Goal: Entertainment & Leisure: Consume media (video, audio)

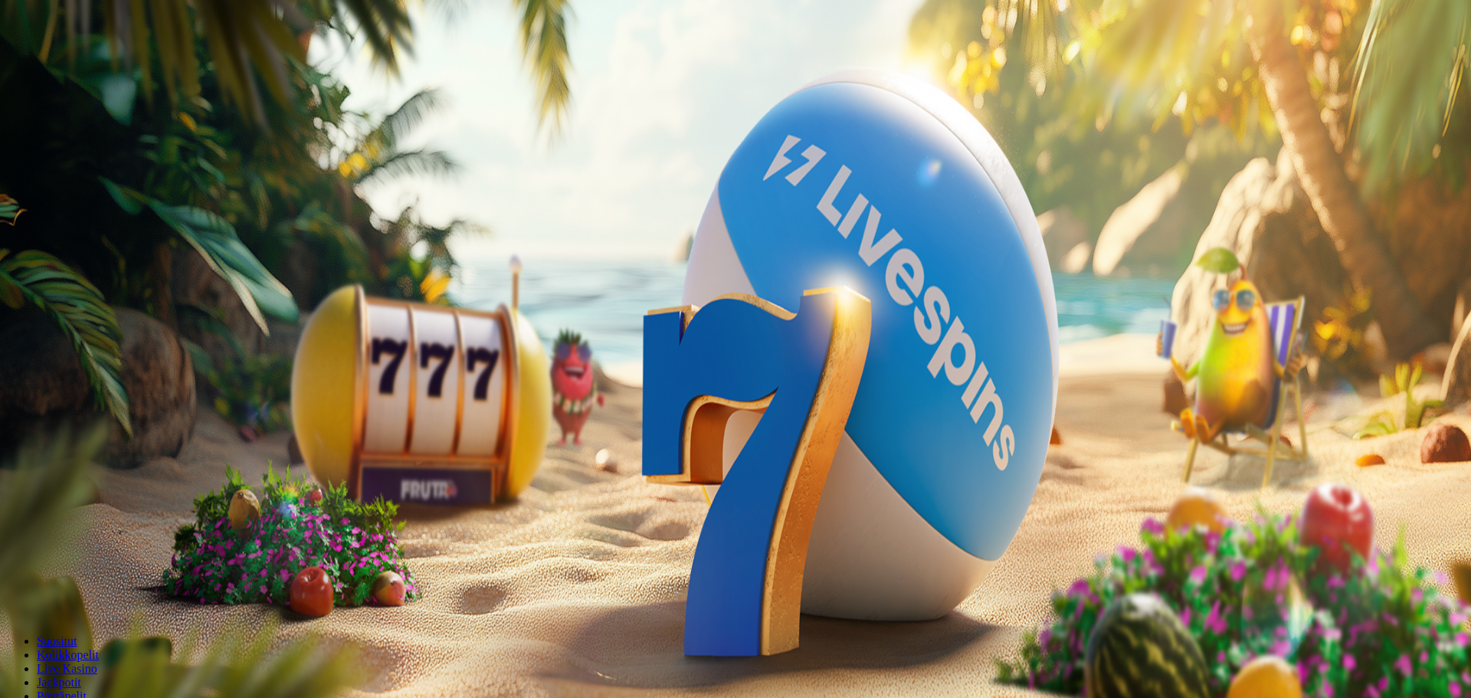
click at [106, 61] on span "Kirjaudu" at bounding box center [106, 55] width 38 height 11
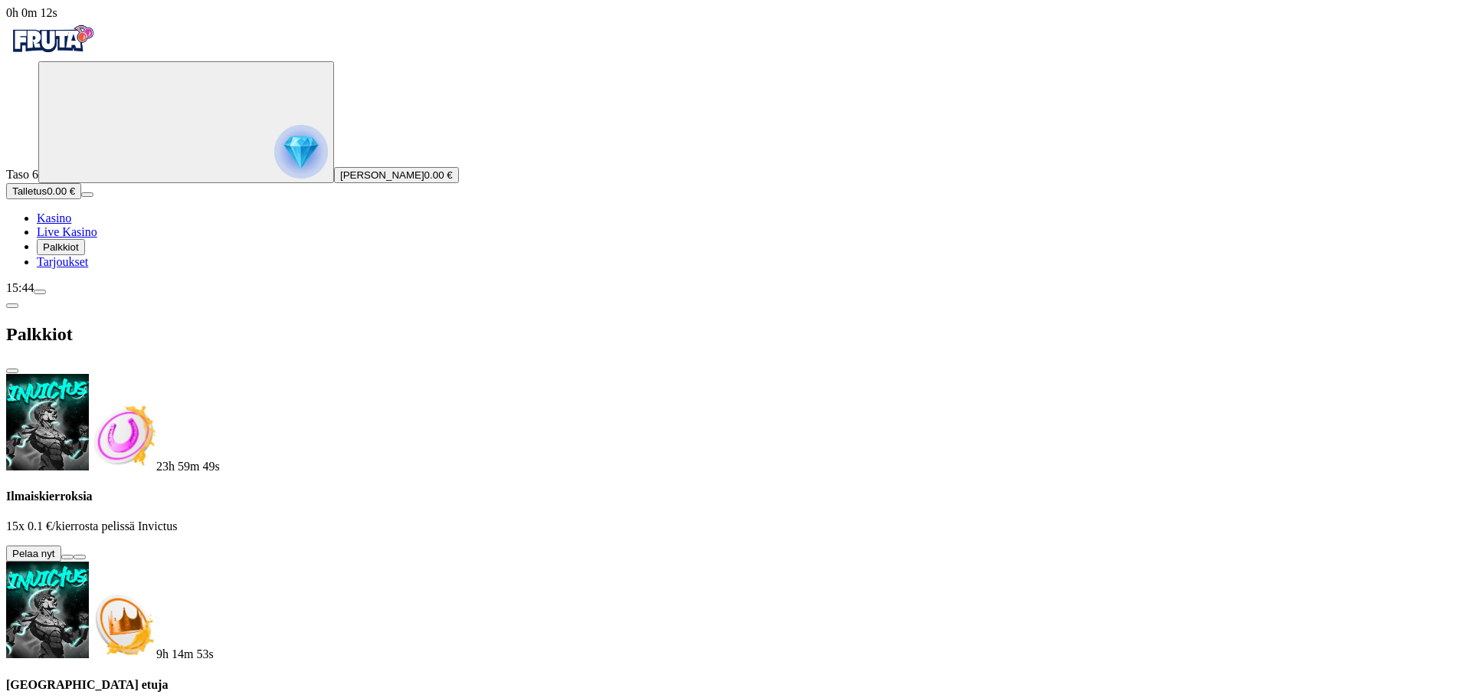
click at [74, 555] on button at bounding box center [67, 557] width 12 height 5
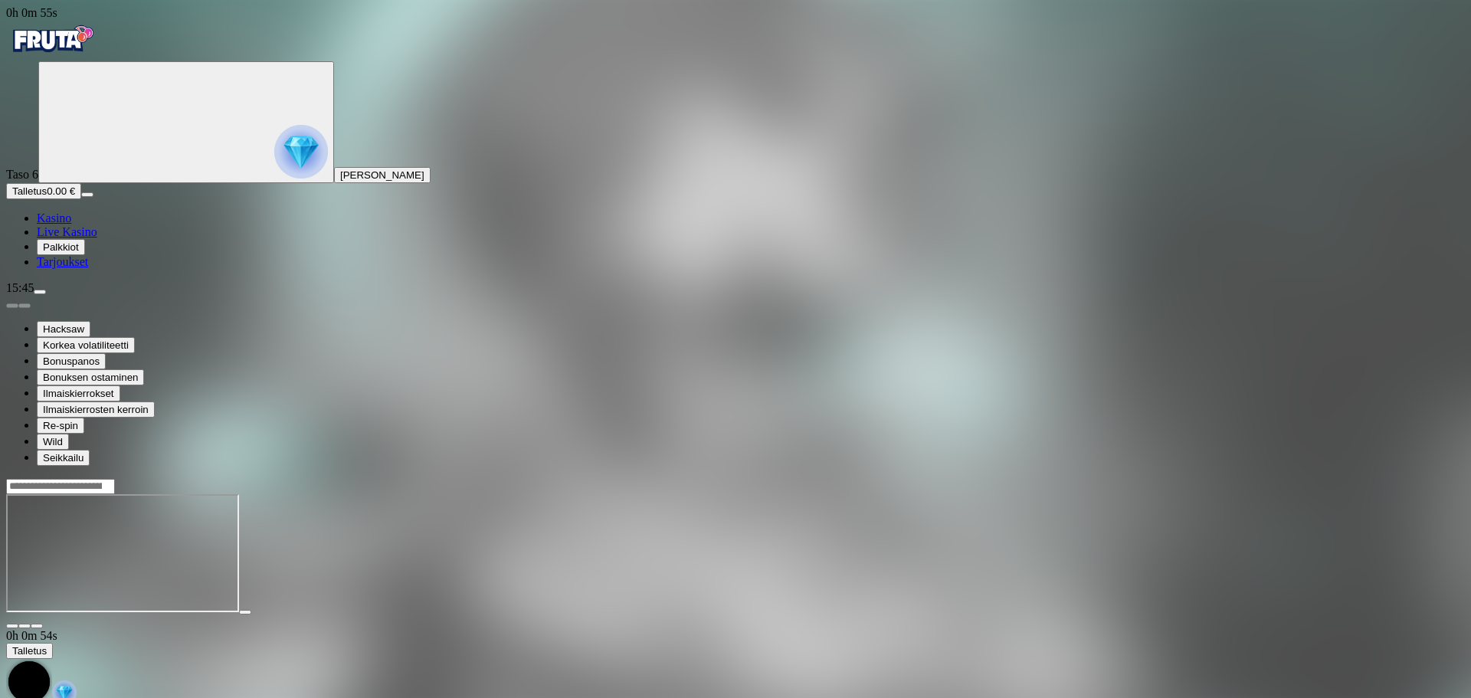
click at [1059, 478] on div at bounding box center [735, 486] width 1458 height 16
click at [115, 479] on input "Search" at bounding box center [60, 486] width 109 height 15
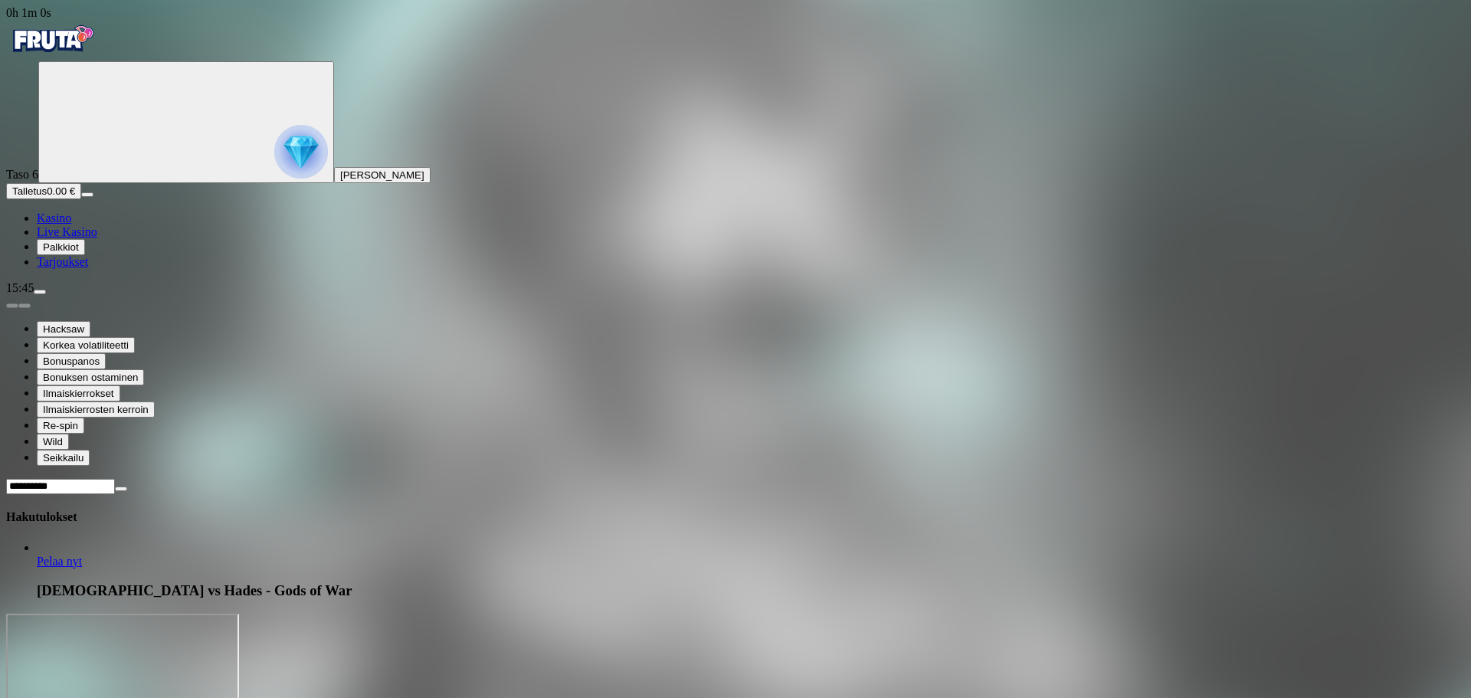
type input "**********"
click at [82, 555] on span "Pelaa nyt" at bounding box center [59, 561] width 45 height 13
